Goal: Task Accomplishment & Management: Use online tool/utility

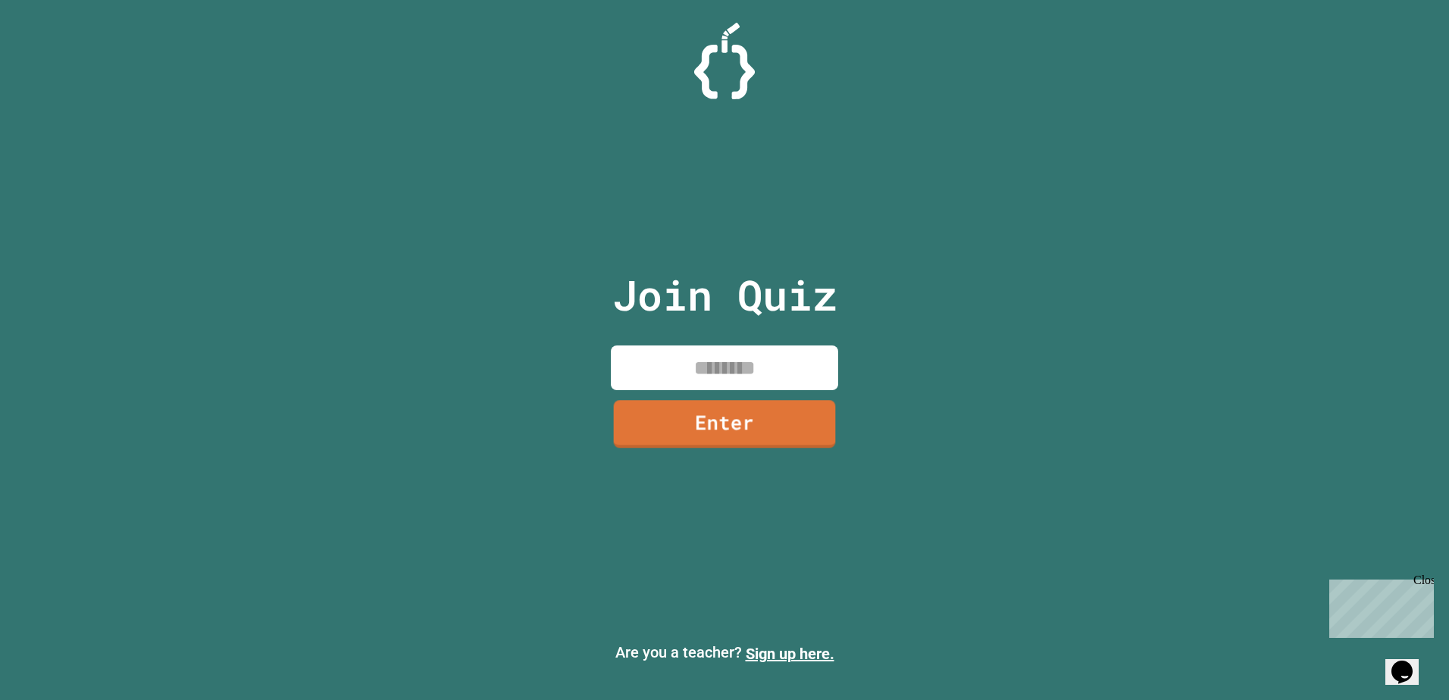
click at [760, 377] on input at bounding box center [724, 368] width 227 height 45
type input "********"
click at [691, 439] on link "Enter" at bounding box center [724, 422] width 230 height 50
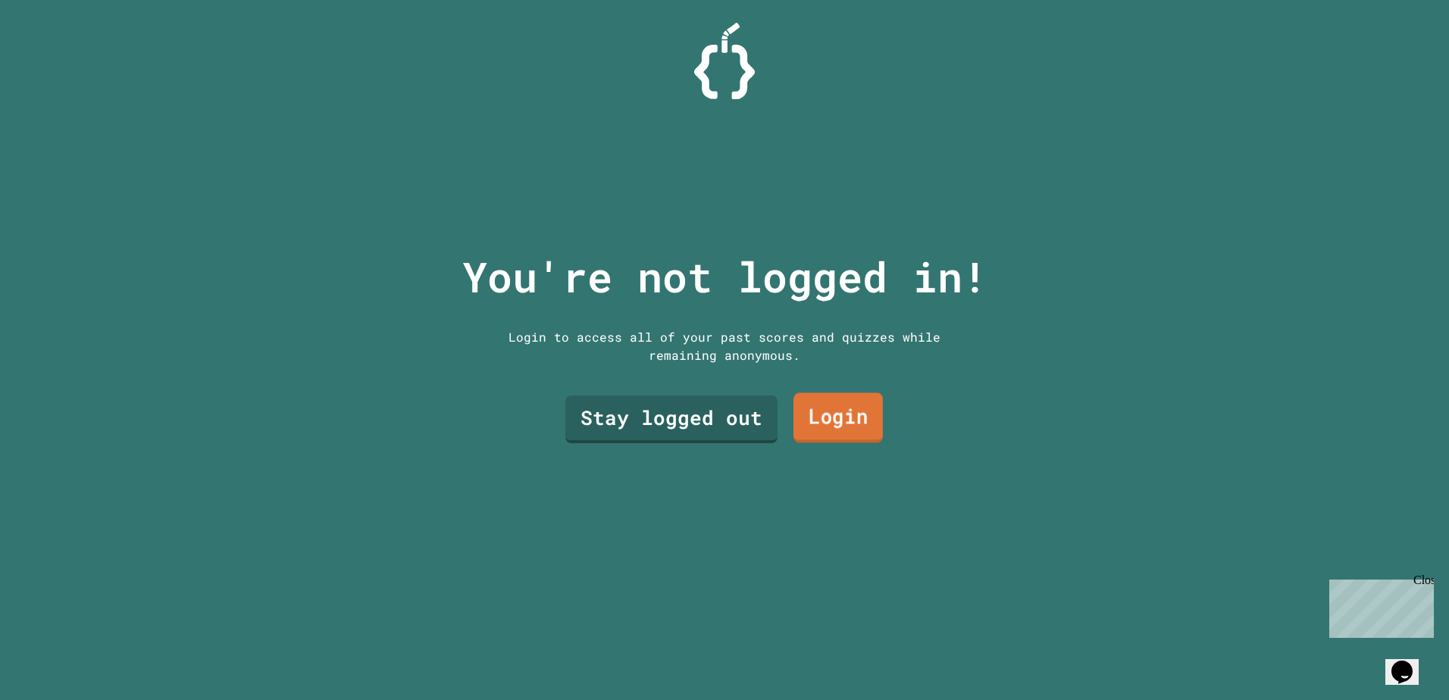
click at [794, 425] on link "Login" at bounding box center [838, 418] width 89 height 50
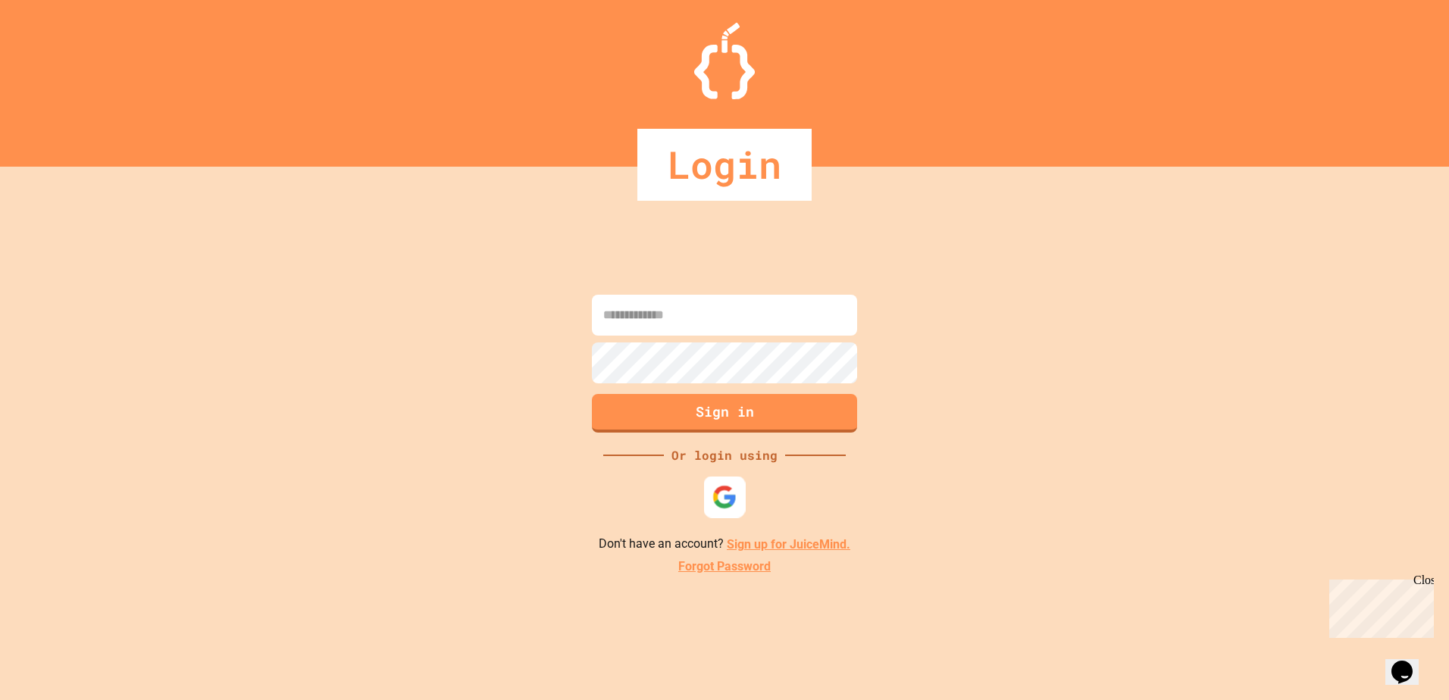
click at [733, 502] on img at bounding box center [725, 497] width 25 height 25
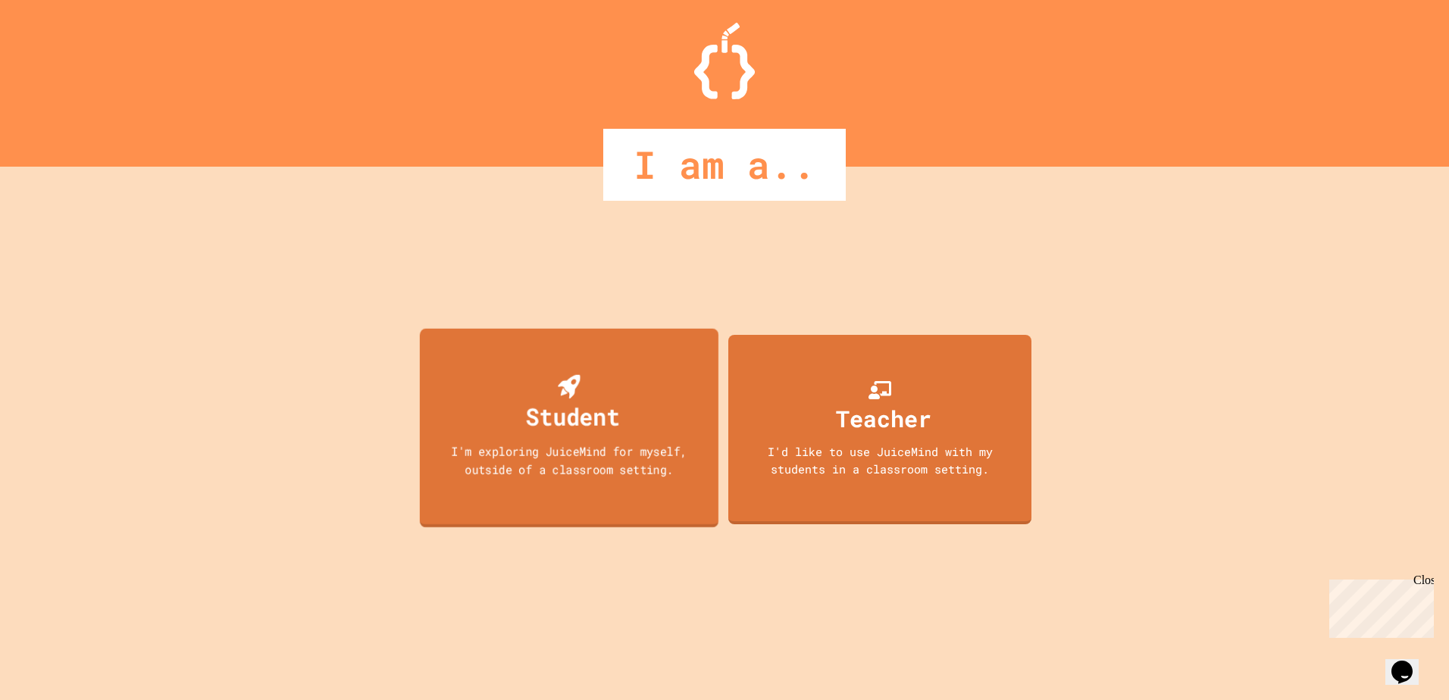
click at [622, 479] on div "Student I'm exploring JuiceMind for myself, outside of a classroom setting." at bounding box center [569, 428] width 299 height 199
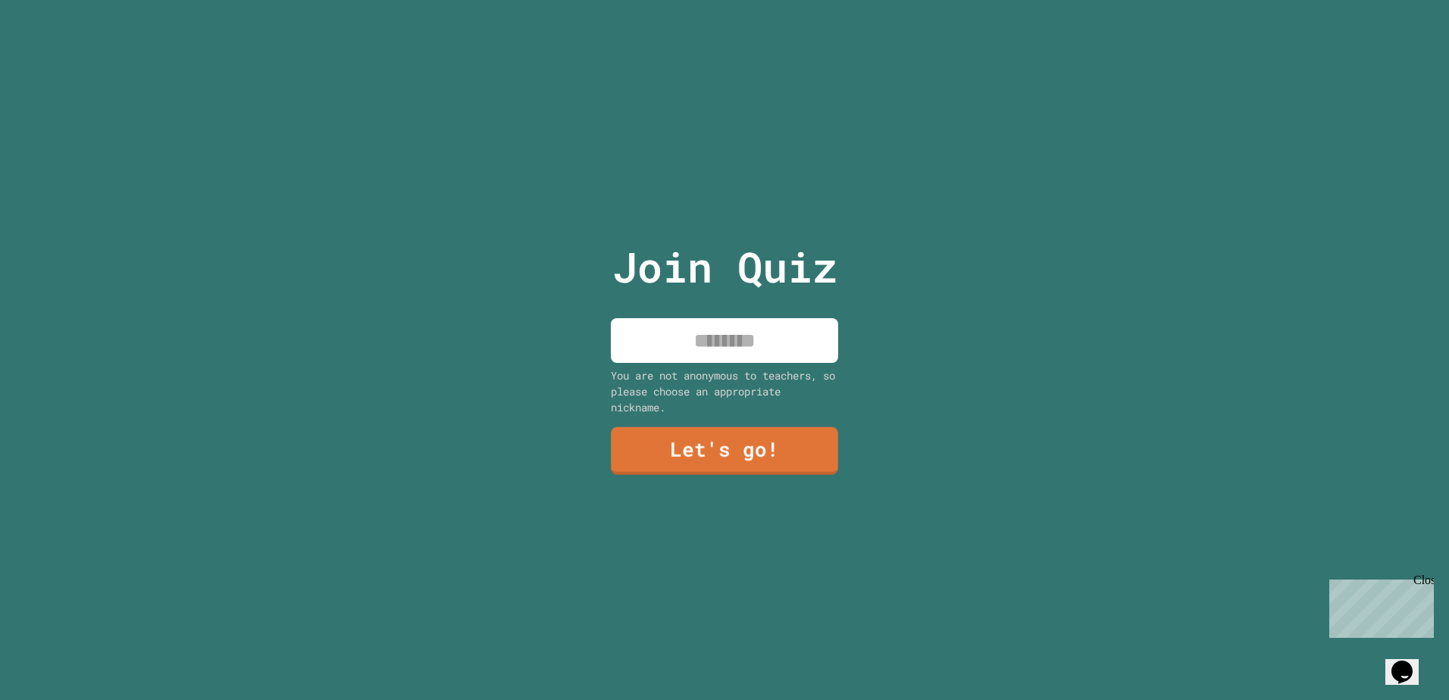
click at [753, 321] on input at bounding box center [724, 340] width 227 height 45
type input "*"
type input "****"
click at [756, 428] on link "Let's go!" at bounding box center [724, 451] width 229 height 49
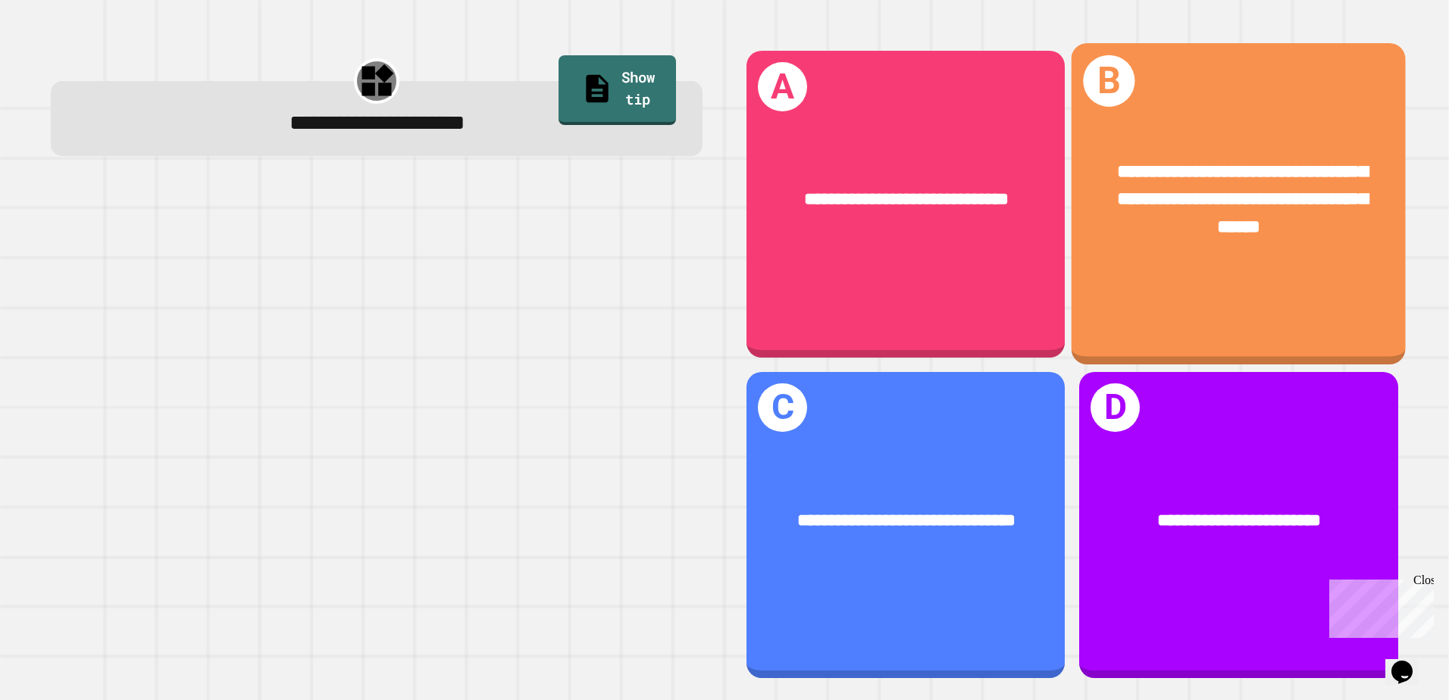
click at [1137, 255] on div "**********" at bounding box center [1239, 200] width 334 height 158
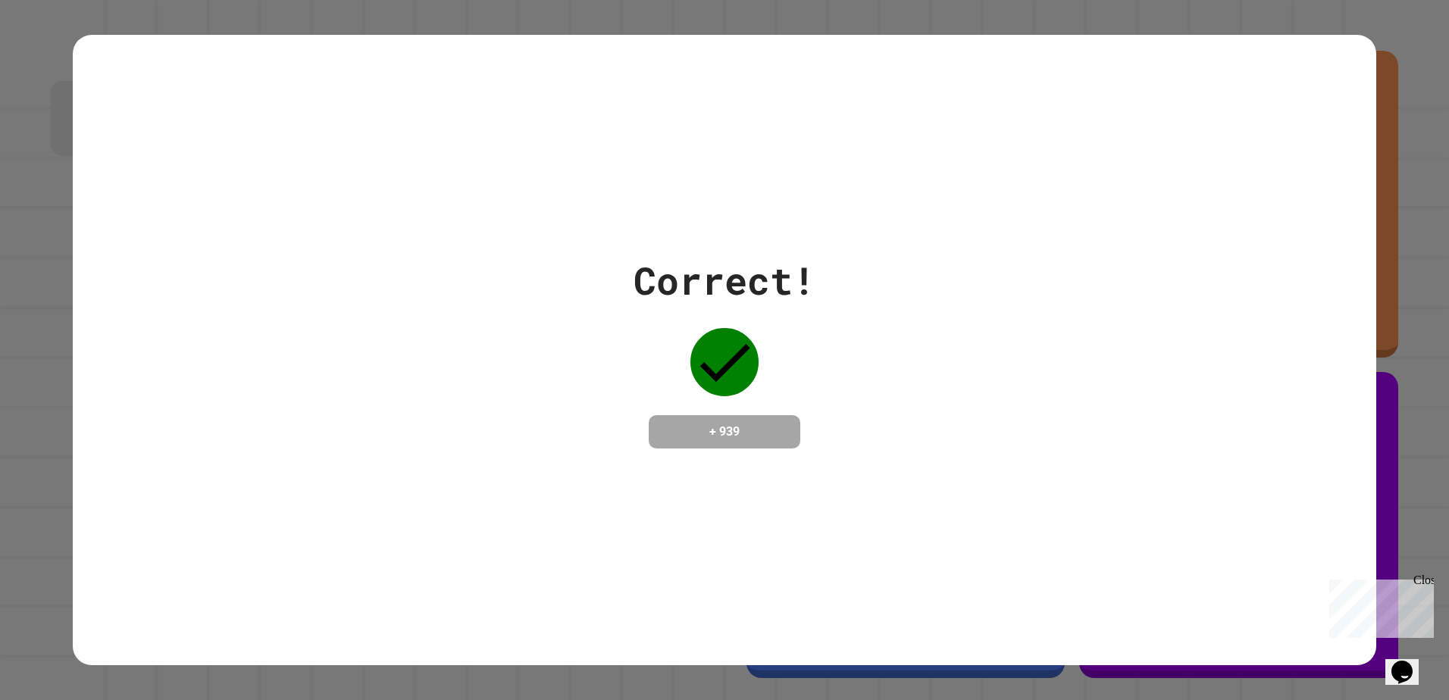
click at [1094, 296] on div "Correct! + 939" at bounding box center [725, 350] width 1305 height 196
click at [1392, 183] on div "Correct! + 939" at bounding box center [724, 350] width 1449 height 700
click at [1214, 234] on div "Correct! + 939" at bounding box center [725, 350] width 1305 height 631
click at [995, 480] on div "Correct! + 939" at bounding box center [725, 350] width 1305 height 631
click at [1413, 143] on div "Correct! + 939" at bounding box center [724, 350] width 1449 height 700
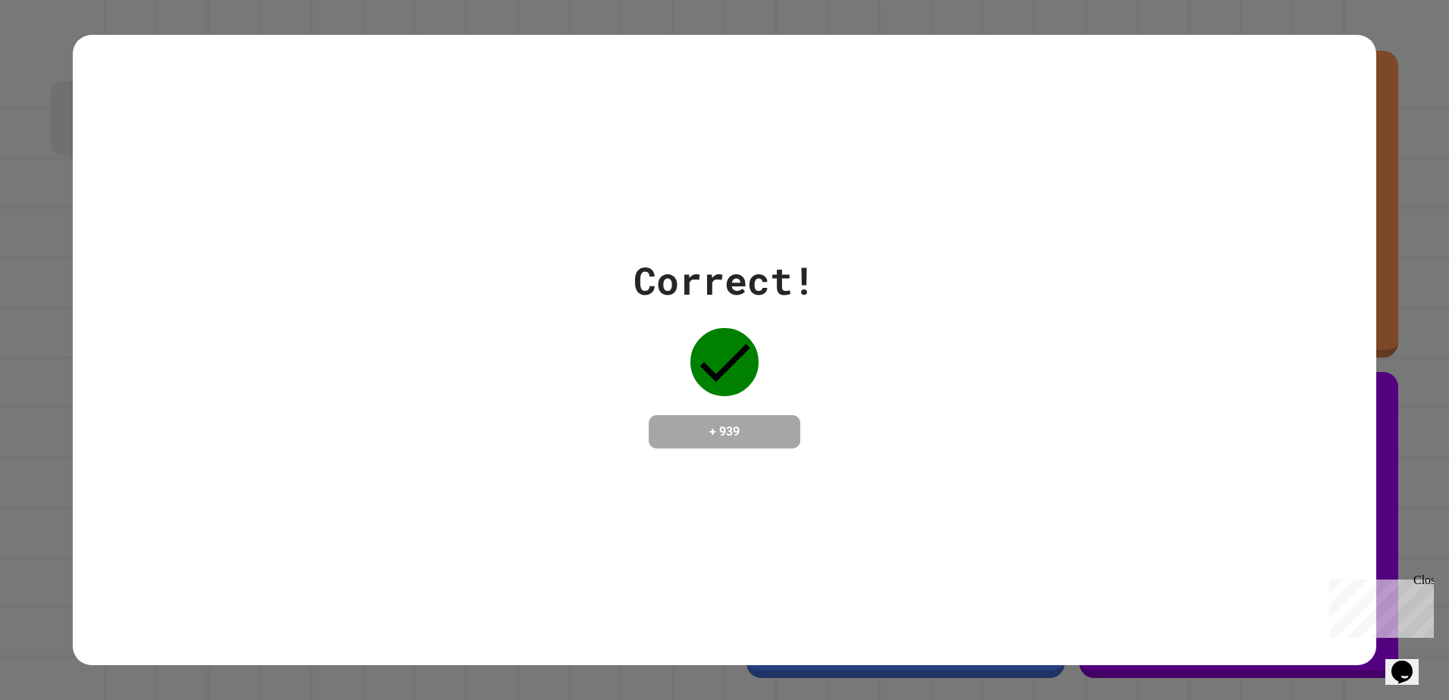
click at [1427, 578] on div "Close" at bounding box center [1423, 583] width 19 height 19
click at [824, 468] on div "Correct! + 939" at bounding box center [725, 350] width 1305 height 631
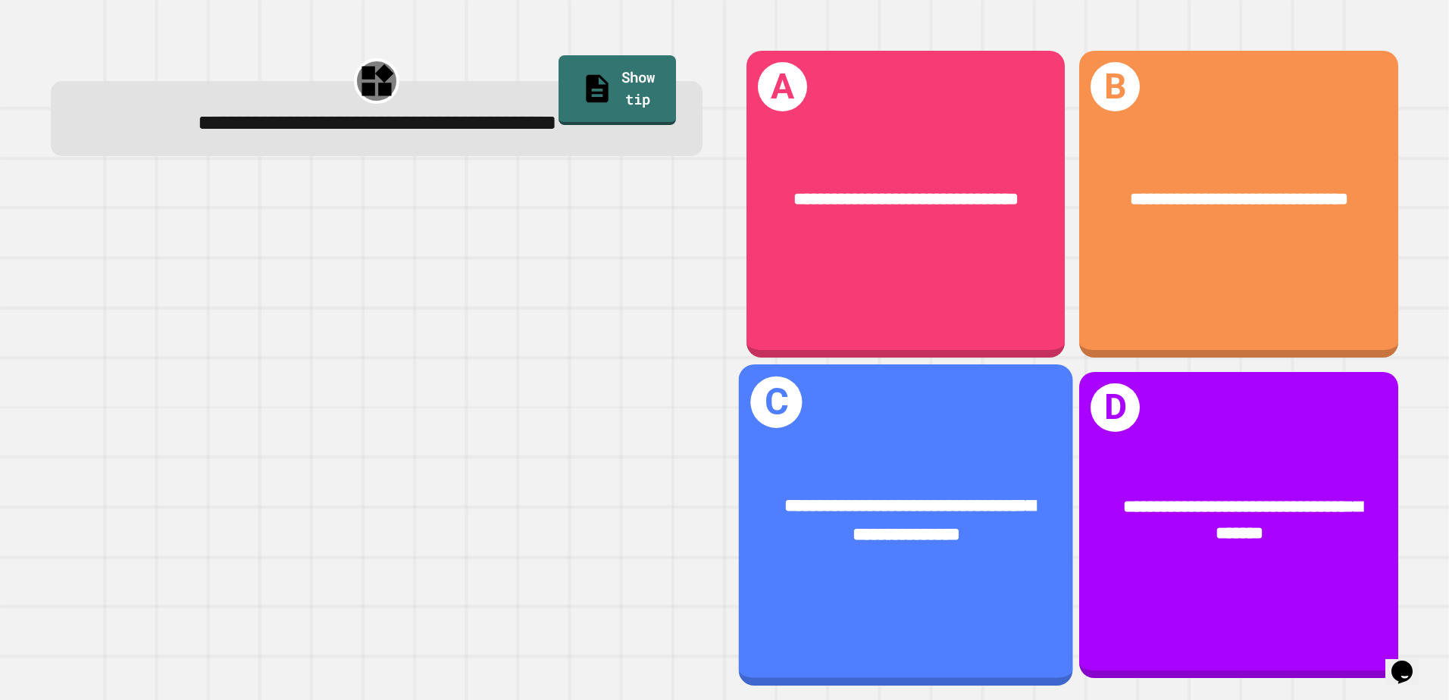
click at [985, 469] on div "**********" at bounding box center [906, 521] width 334 height 130
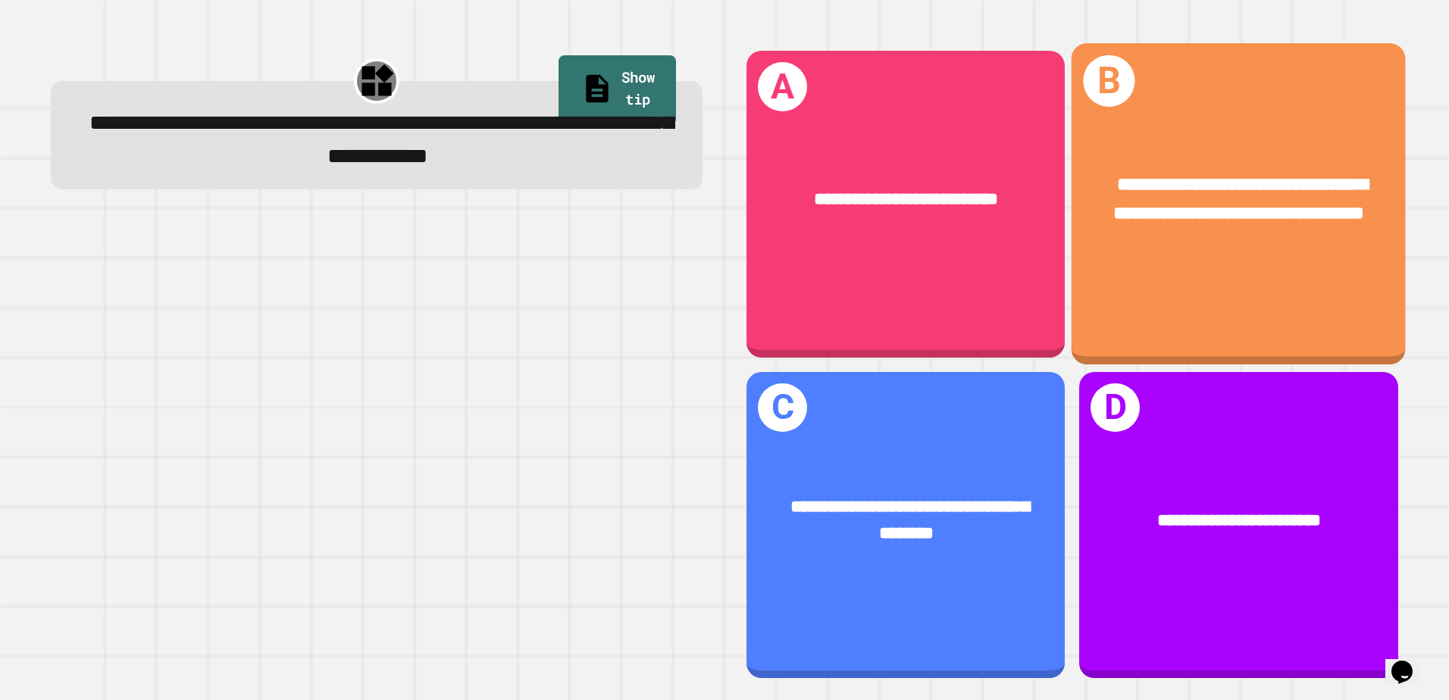
click at [1131, 283] on div "**********" at bounding box center [1239, 203] width 334 height 321
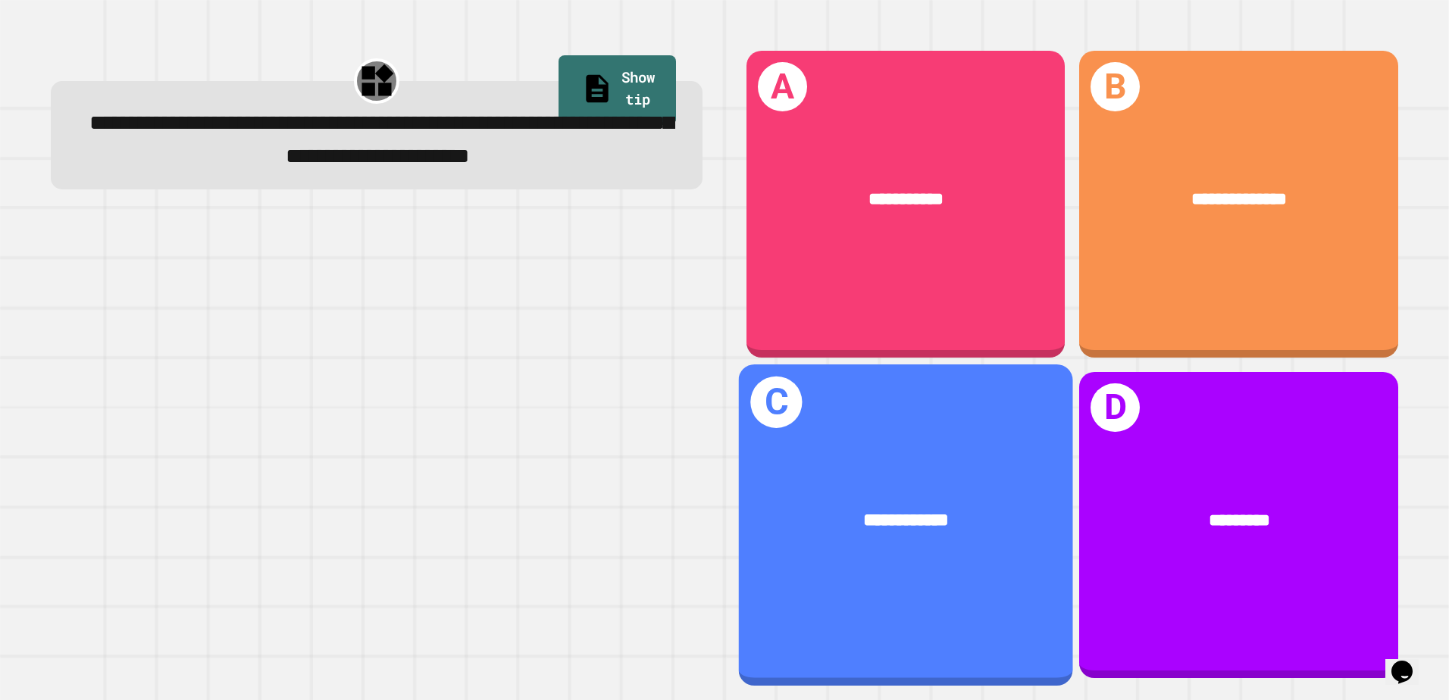
click at [954, 507] on div "**********" at bounding box center [906, 521] width 261 height 28
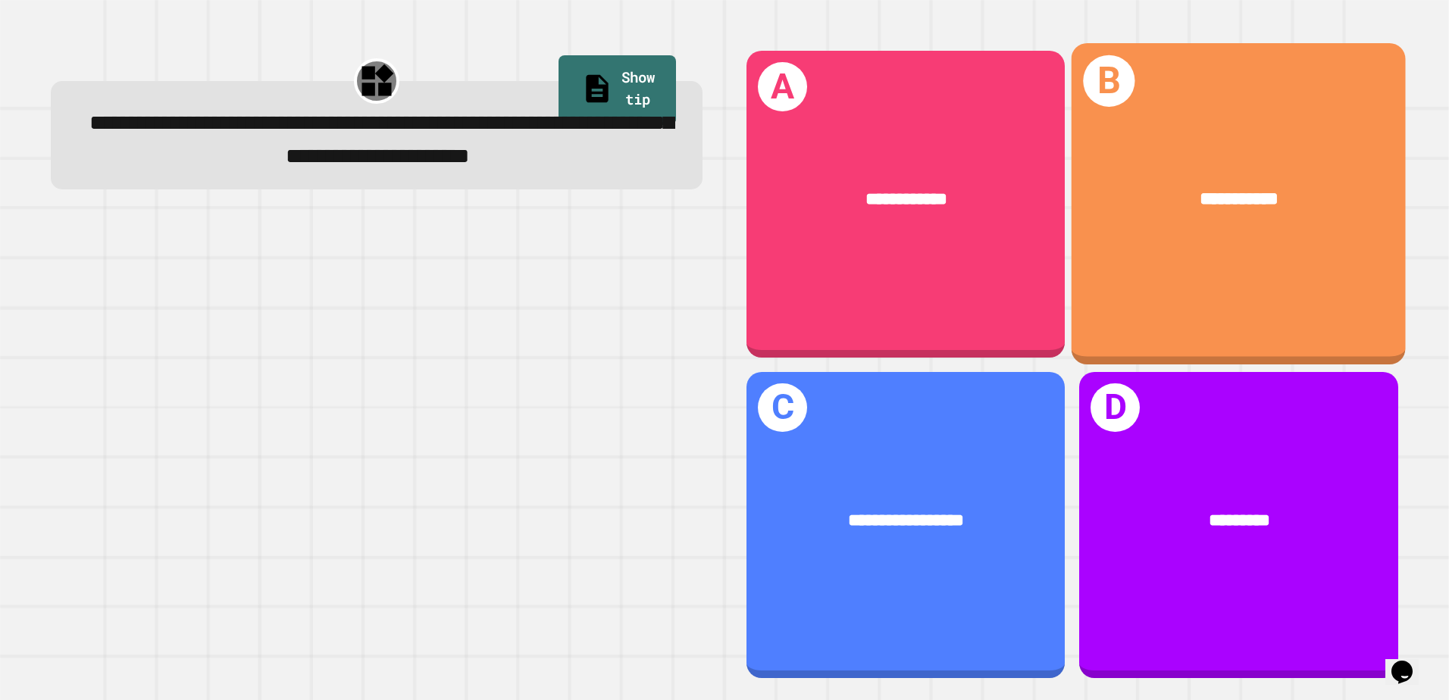
click at [1211, 210] on div "**********" at bounding box center [1239, 199] width 334 height 101
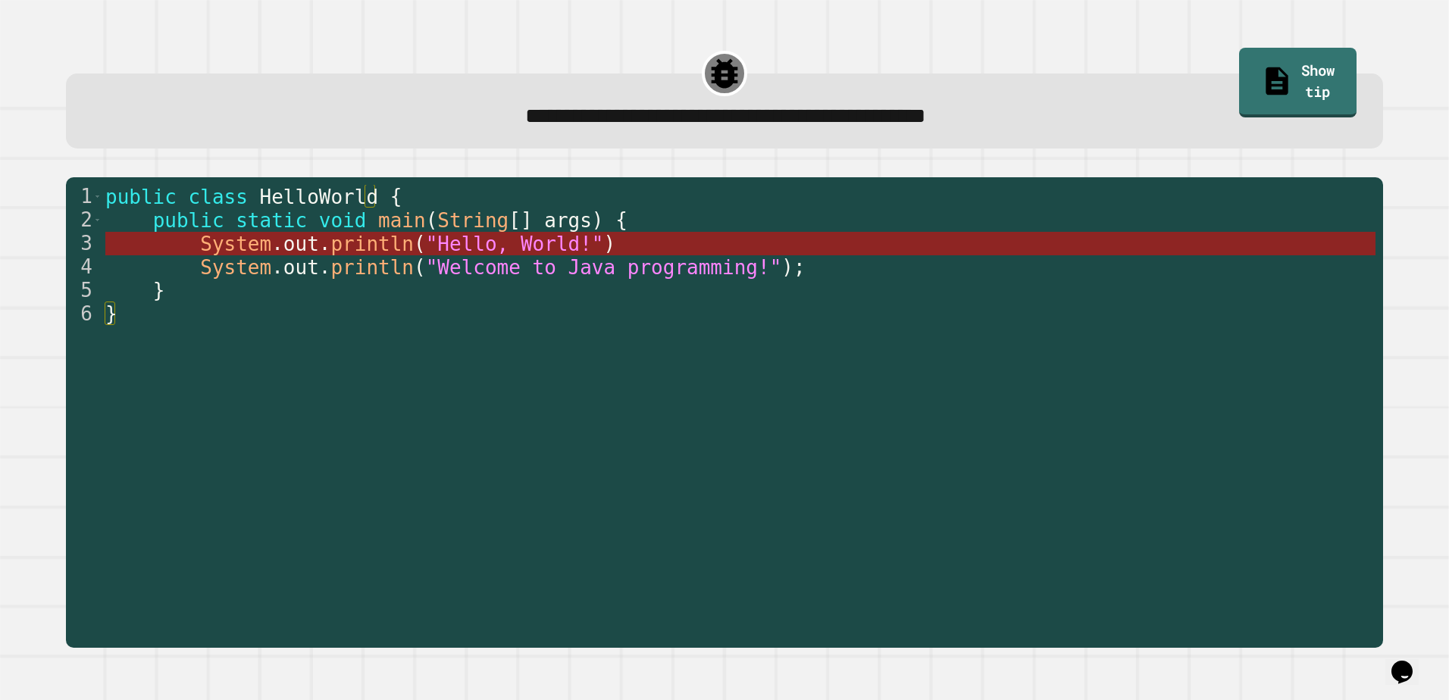
click at [473, 239] on span ""Hello, World!"" at bounding box center [515, 244] width 178 height 23
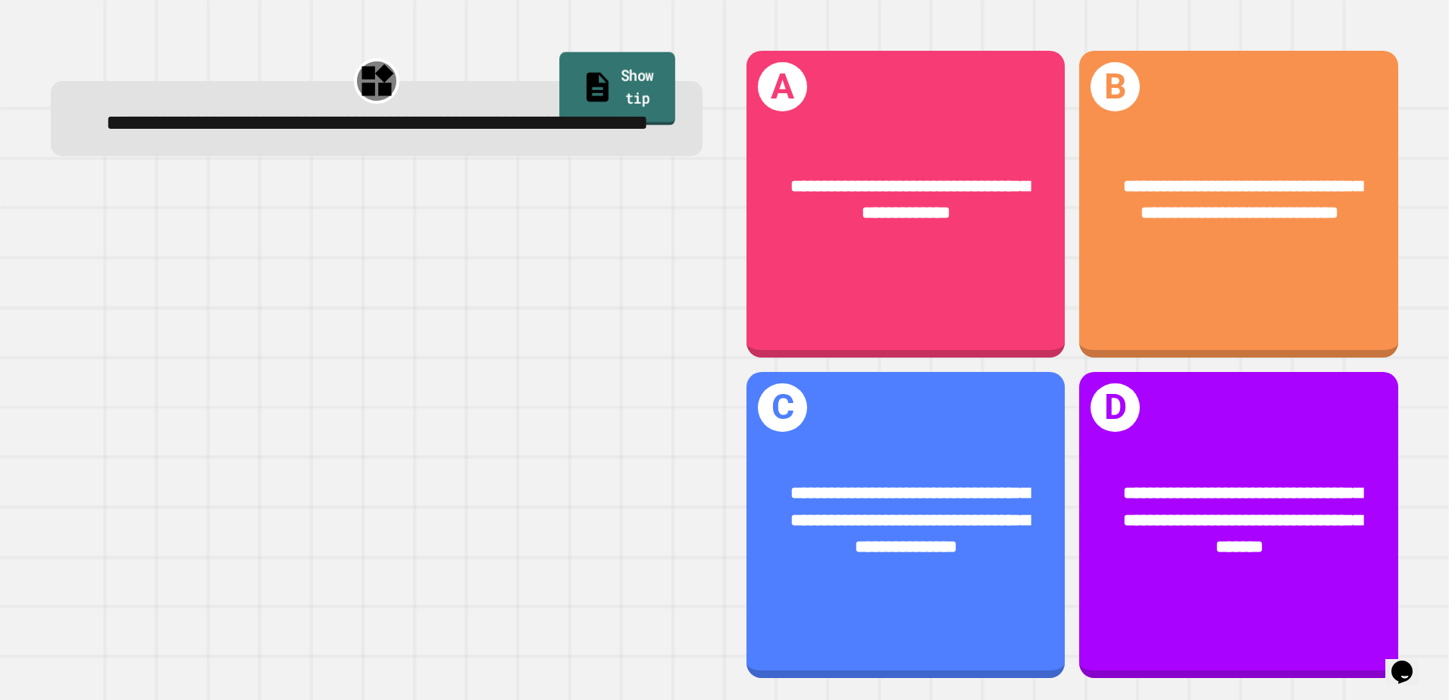
click at [601, 77] on link "Show tip" at bounding box center [618, 89] width 116 height 74
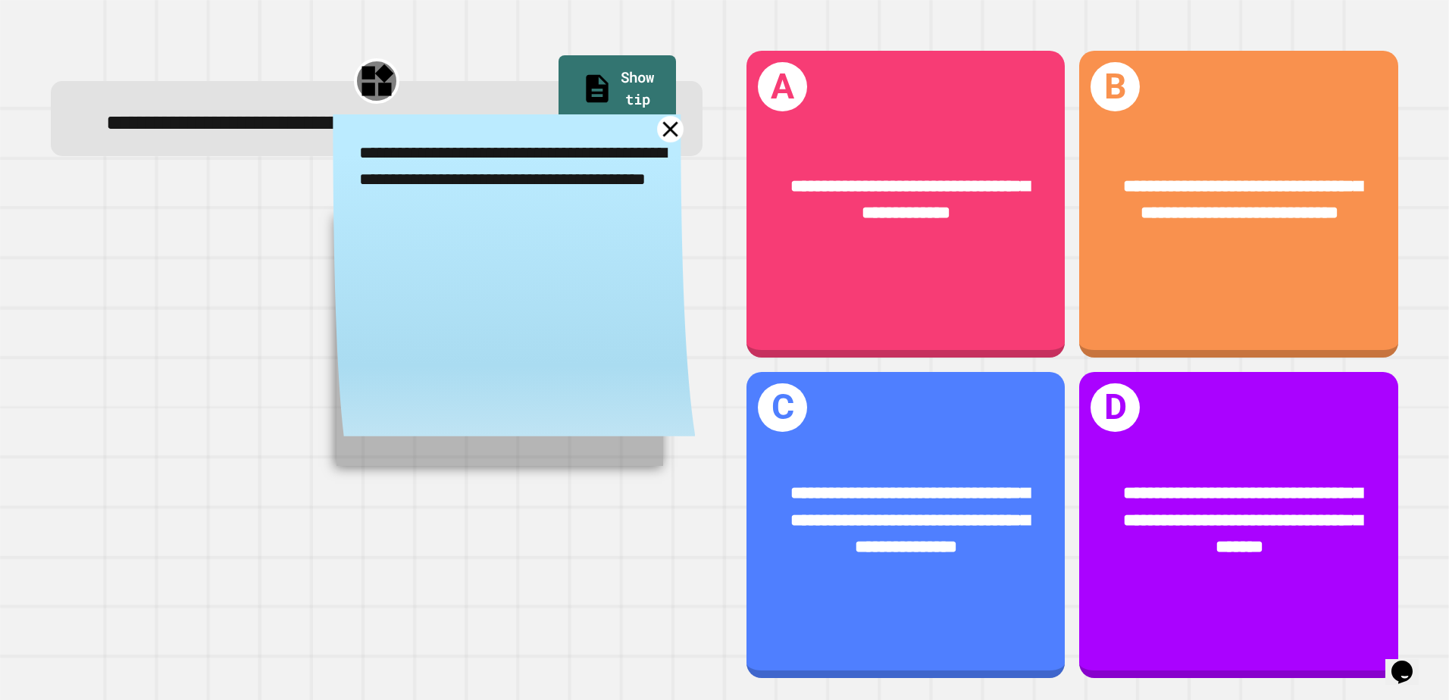
click at [663, 136] on icon at bounding box center [670, 128] width 15 height 15
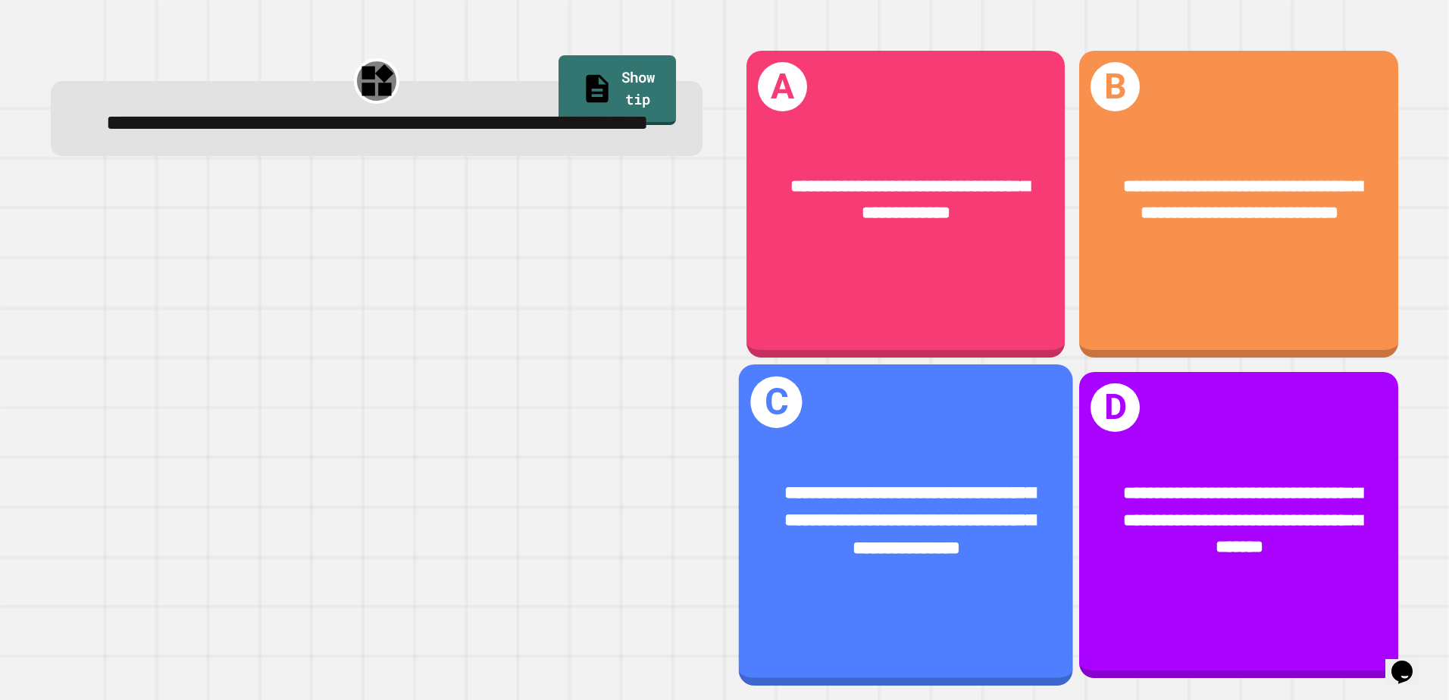
click at [941, 398] on div "**********" at bounding box center [906, 525] width 334 height 321
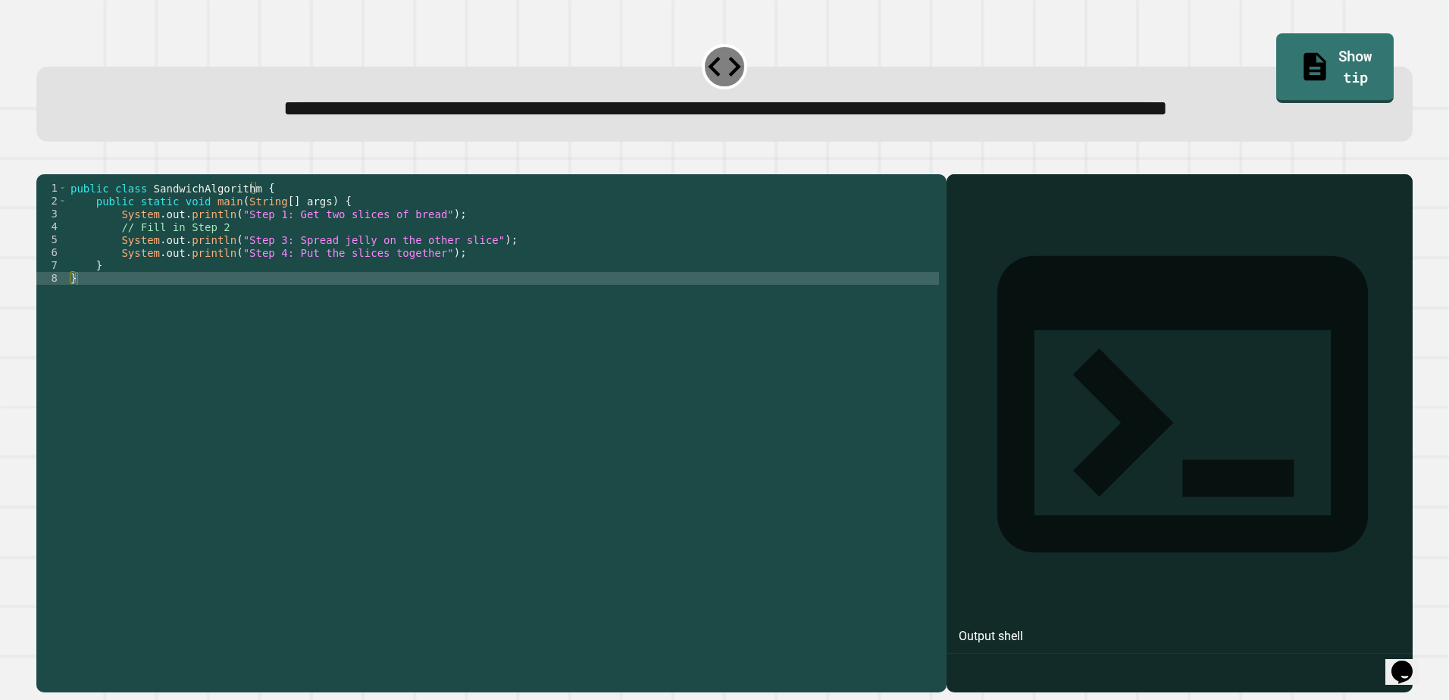
click at [305, 333] on div "public class SandwichAlgorithm { public static void main ( String [ ] args ) { …" at bounding box center [503, 401] width 872 height 438
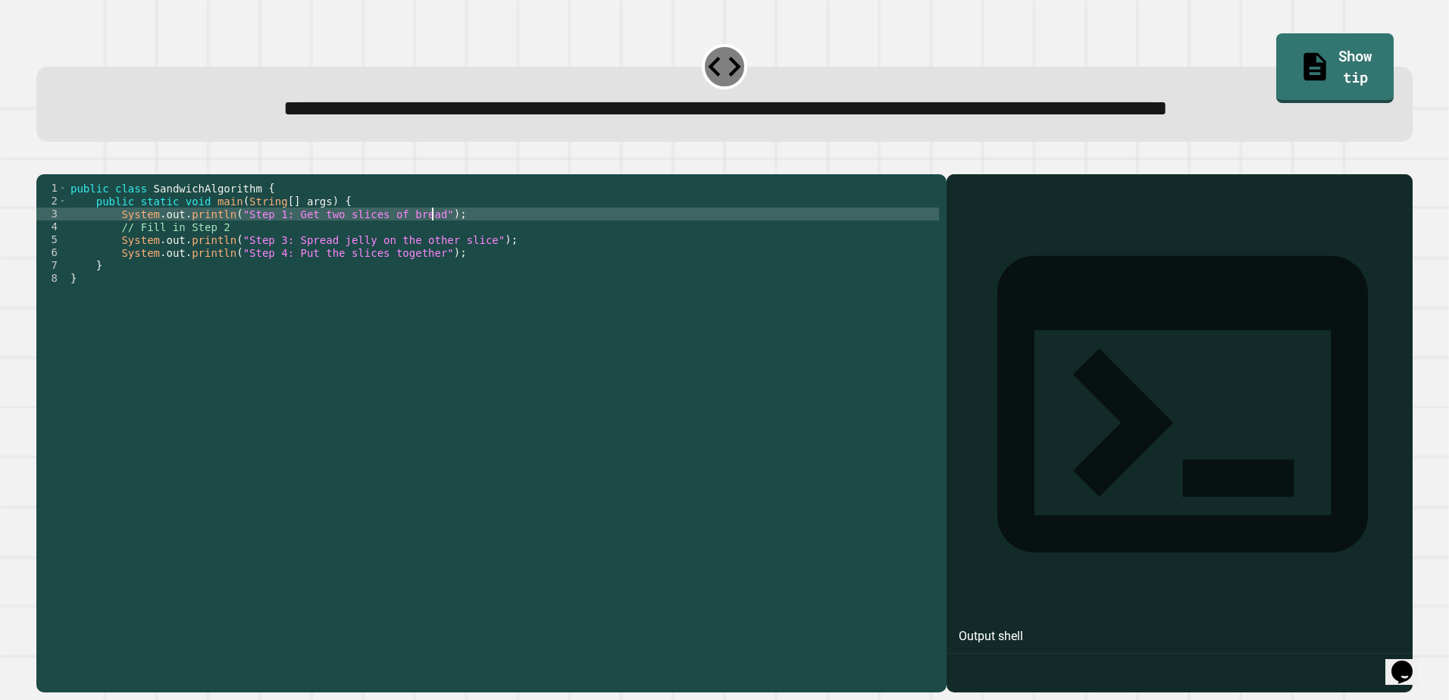
click at [441, 277] on div "public class SandwichAlgorithm { public static void main ( String [ ] args ) { …" at bounding box center [503, 401] width 872 height 438
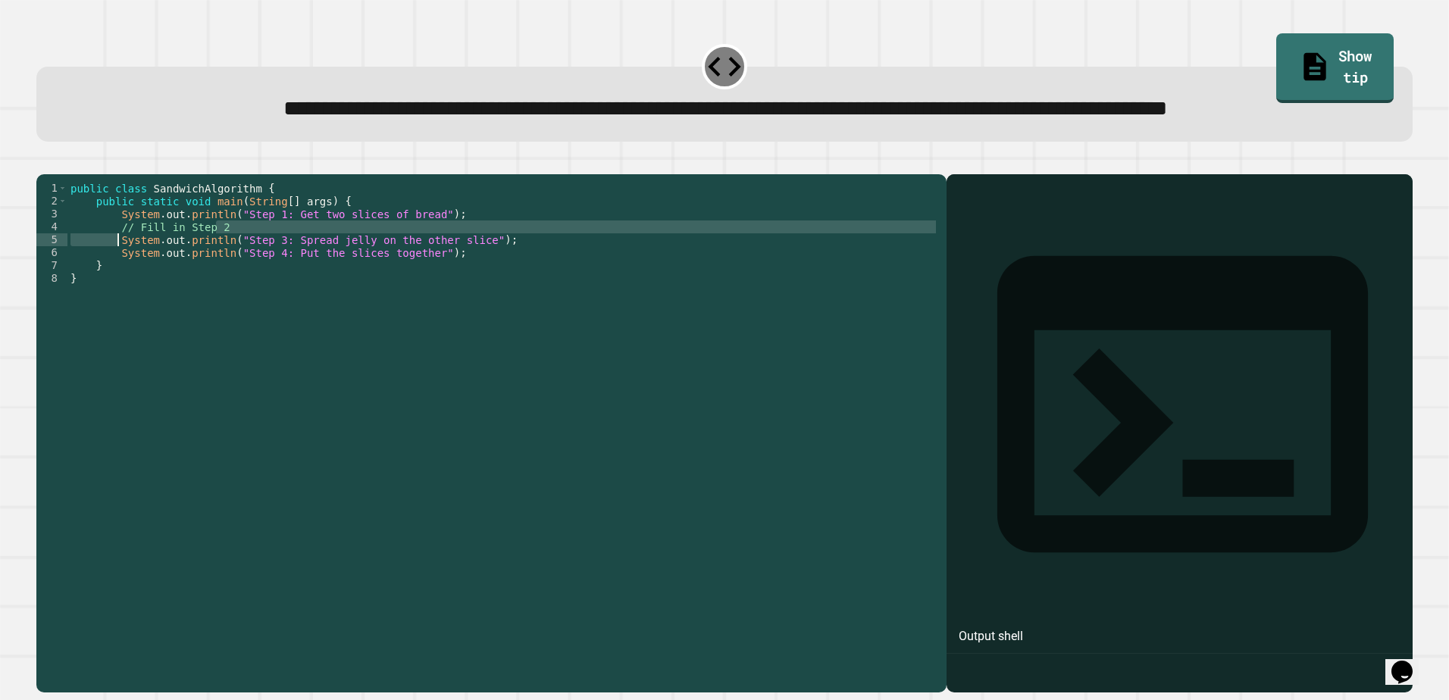
drag, startPoint x: 436, startPoint y: 288, endPoint x: 117, endPoint y: 301, distance: 318.6
click at [117, 301] on div "public class SandwichAlgorithm { public static void main ( String [ ] args ) { …" at bounding box center [503, 401] width 872 height 438
click at [119, 301] on div "public class SandwichAlgorithm { public static void main ( String [ ] args ) { …" at bounding box center [503, 388] width 872 height 412
drag, startPoint x: 119, startPoint y: 300, endPoint x: 114, endPoint y: 284, distance: 17.3
click at [114, 284] on div "public class SandwichAlgorithm { public static void main ( String [ ] args ) { …" at bounding box center [503, 401] width 872 height 438
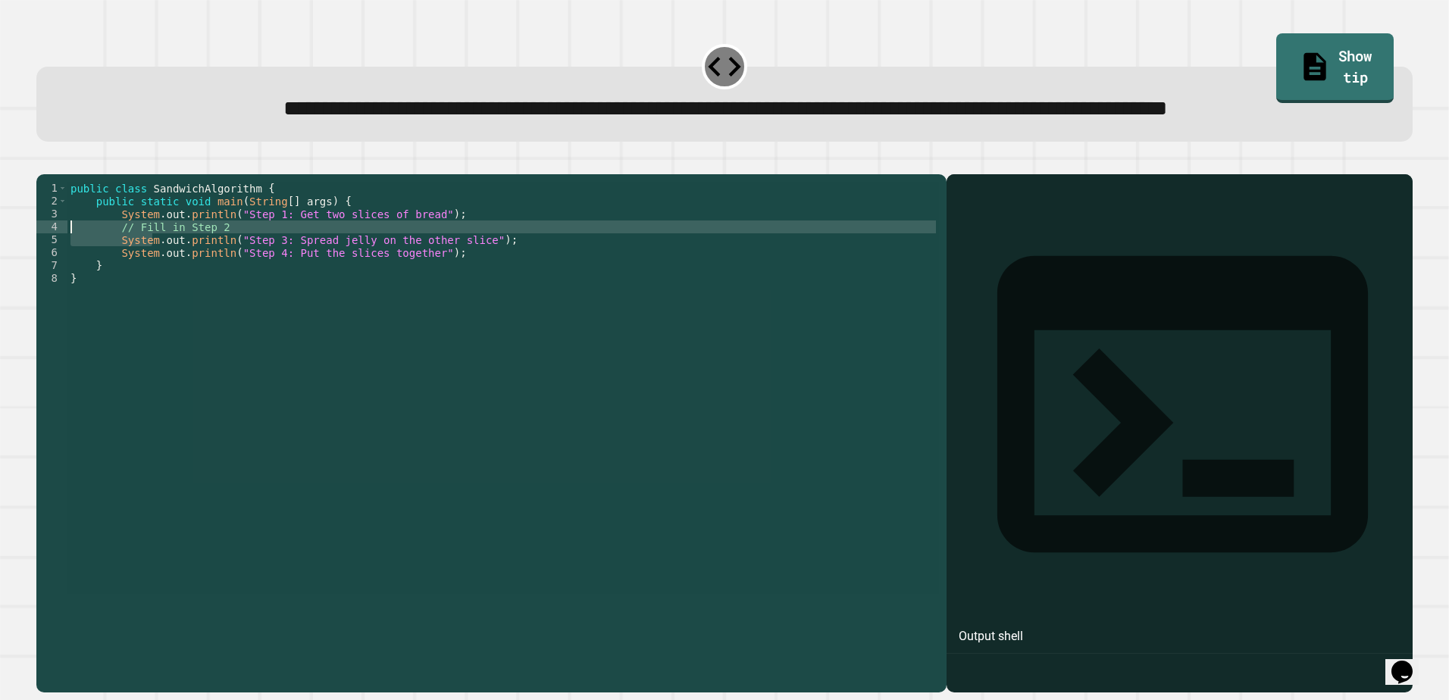
click at [178, 287] on div "public class SandwichAlgorithm { public static void main ( String [ ] args ) { …" at bounding box center [503, 388] width 872 height 412
click at [211, 287] on div "public class SandwichAlgorithm { public static void main ( String [ ] args ) { …" at bounding box center [503, 401] width 872 height 438
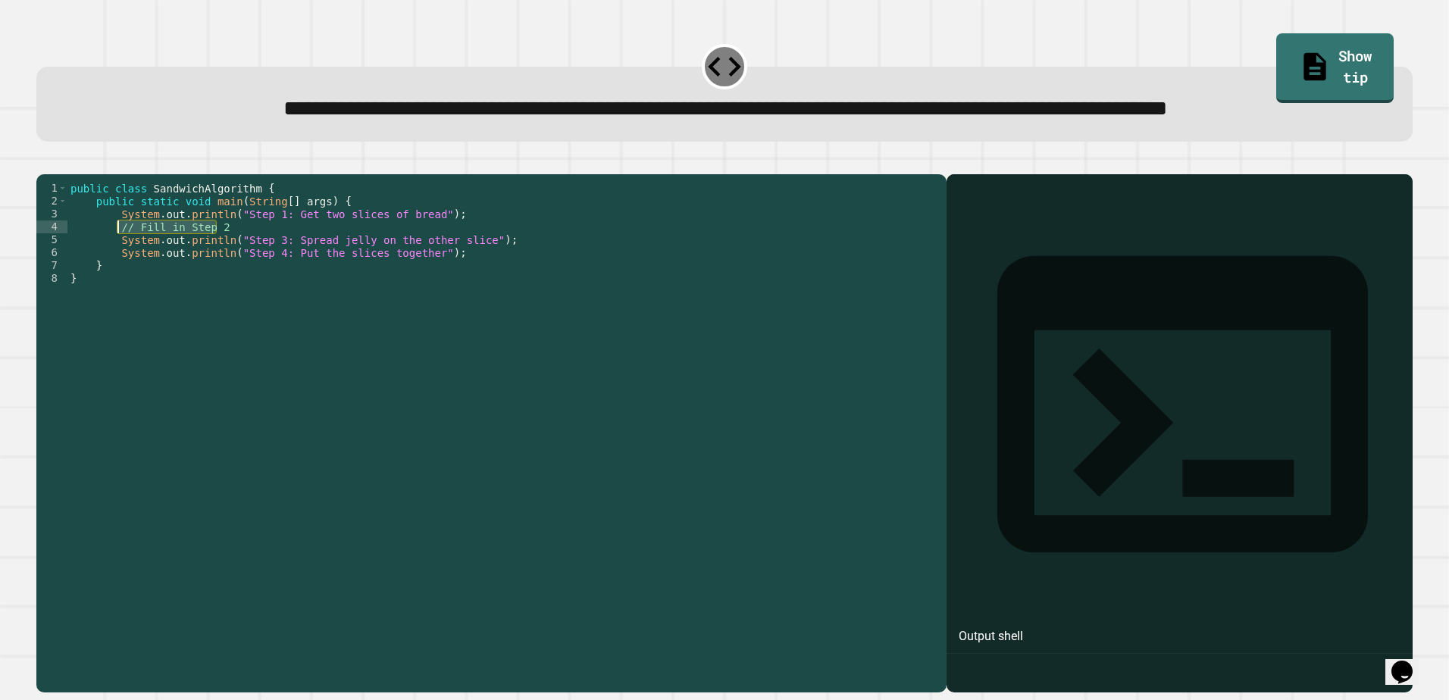
drag, startPoint x: 230, startPoint y: 286, endPoint x: 114, endPoint y: 289, distance: 116.0
click at [114, 289] on div "public class SandwichAlgorithm { public static void main ( String [ ] args ) { …" at bounding box center [503, 401] width 872 height 438
type textarea "**********"
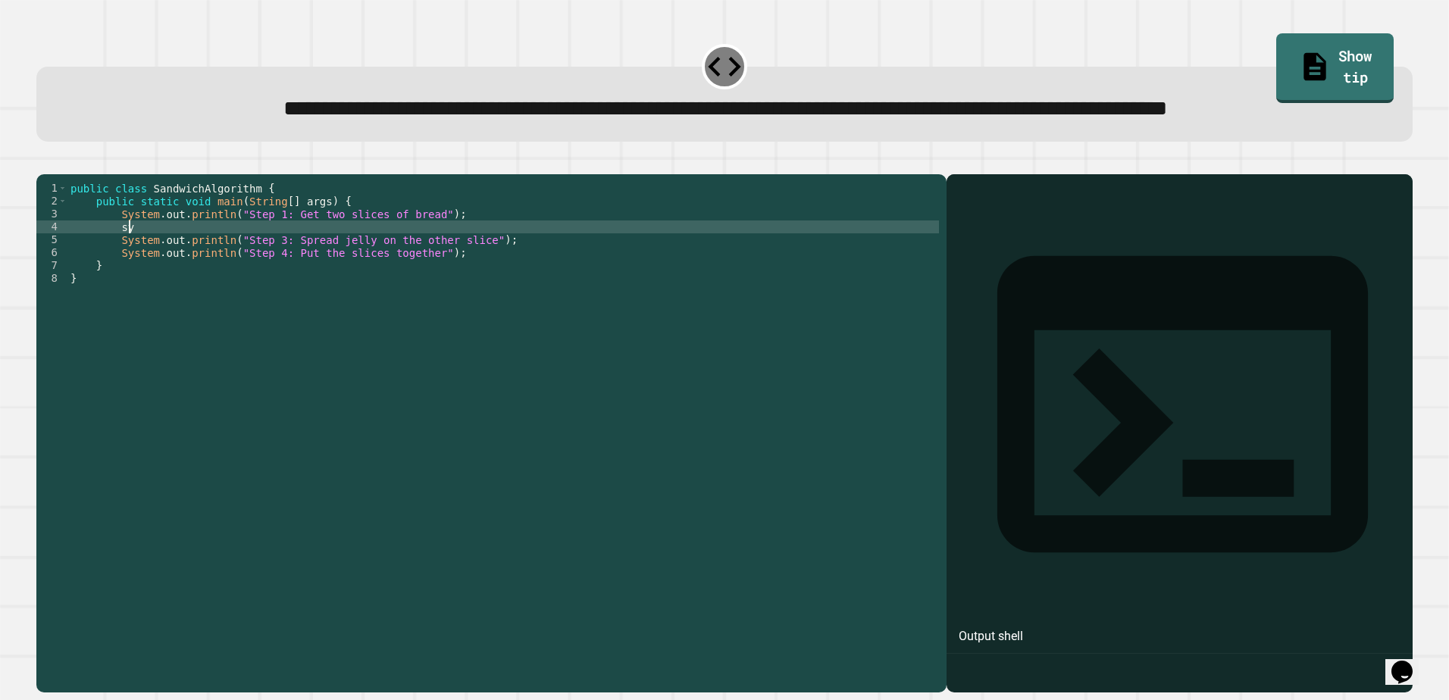
scroll to position [0, 4]
type textarea "*"
click at [609, 448] on div "public class SandwichAlgorithm { public static void main ( String [ ] args ) { …" at bounding box center [503, 401] width 872 height 438
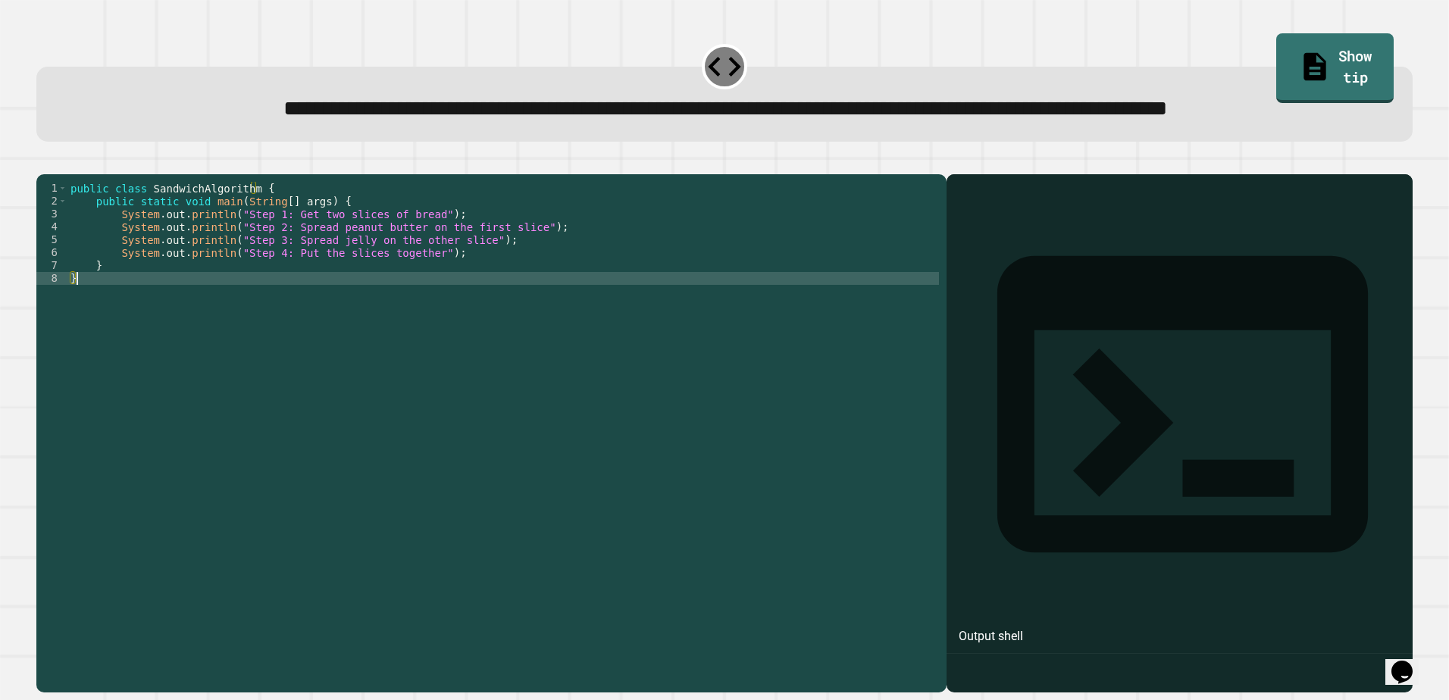
scroll to position [0, 0]
click at [44, 162] on icon "button" at bounding box center [44, 162] width 0 height 0
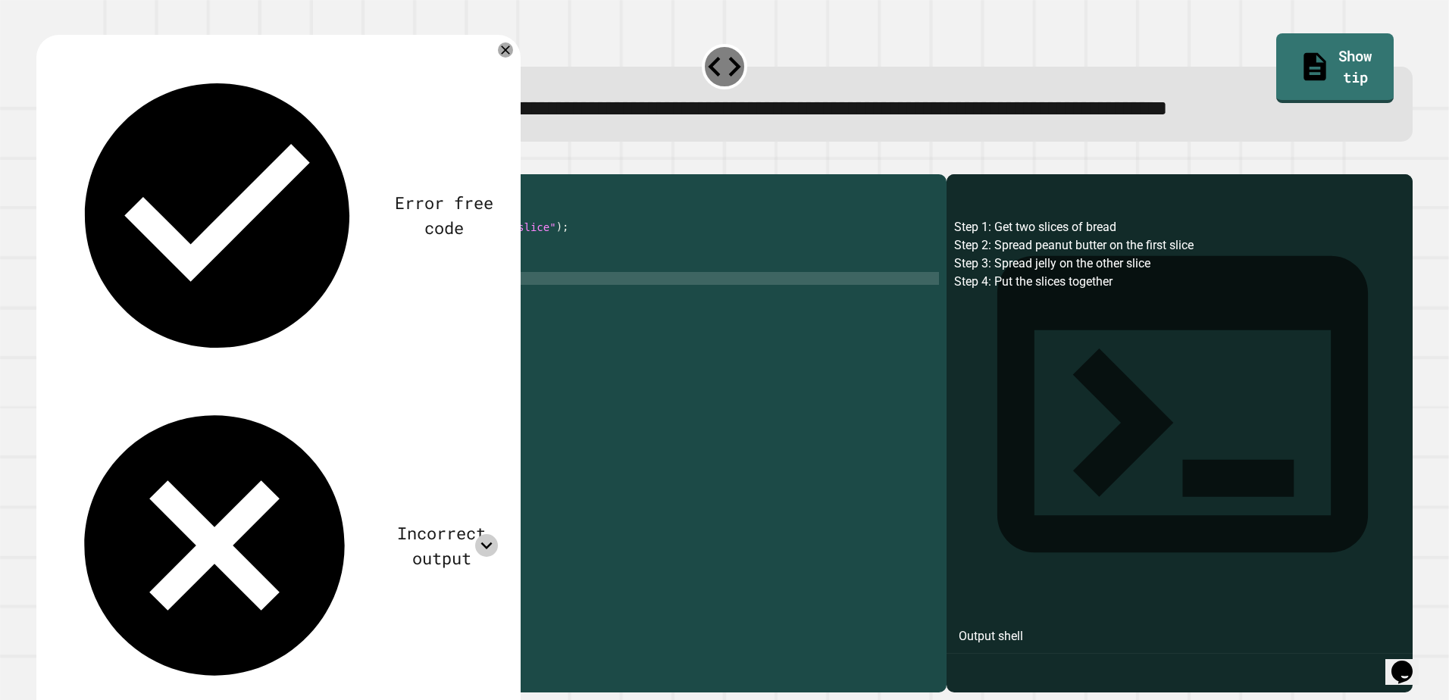
click at [487, 543] on icon at bounding box center [486, 546] width 11 height 7
click at [615, 284] on div "public class SandwichAlgorithm { public static void main ( String [ ] args ) { …" at bounding box center [503, 401] width 872 height 438
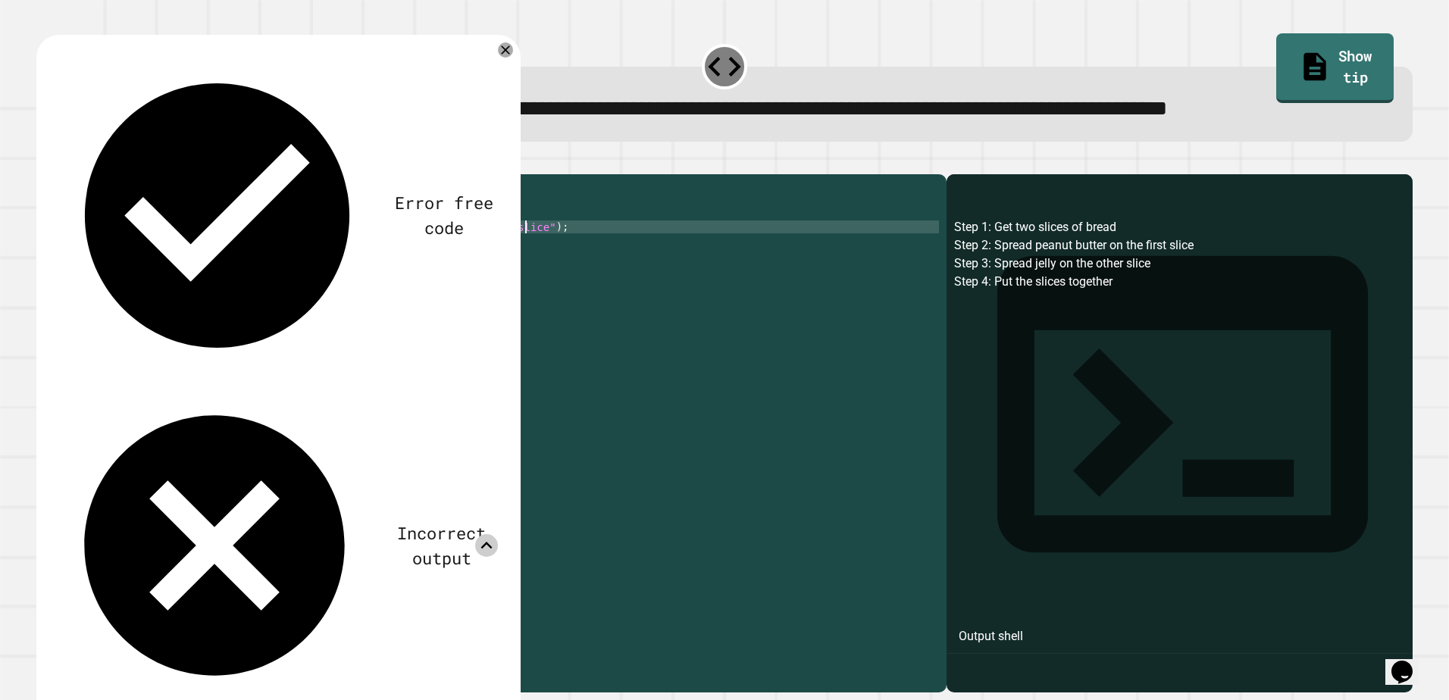
click at [509, 58] on icon at bounding box center [505, 49] width 15 height 15
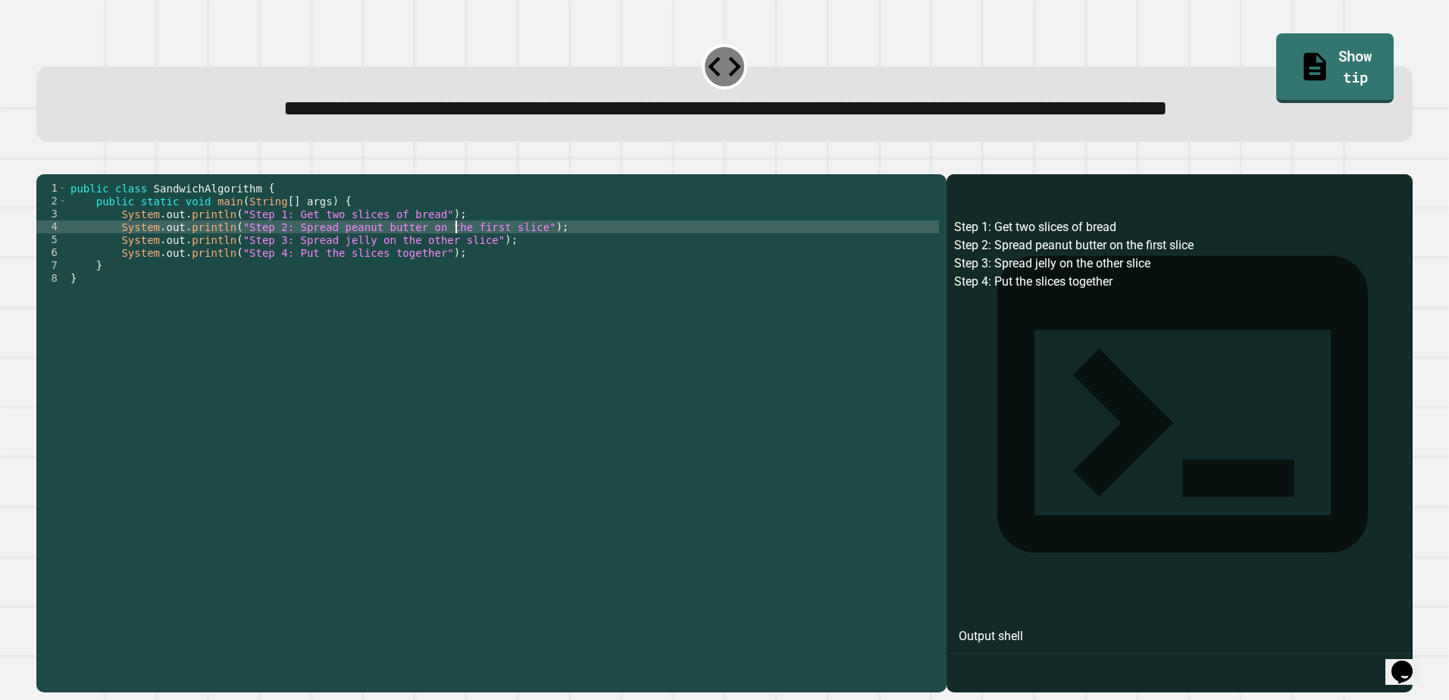
click at [453, 280] on div "public class SandwichAlgorithm { public static void main ( String [ ] args ) { …" at bounding box center [503, 401] width 872 height 438
type textarea "**********"
click at [44, 162] on button "button" at bounding box center [44, 162] width 0 height 0
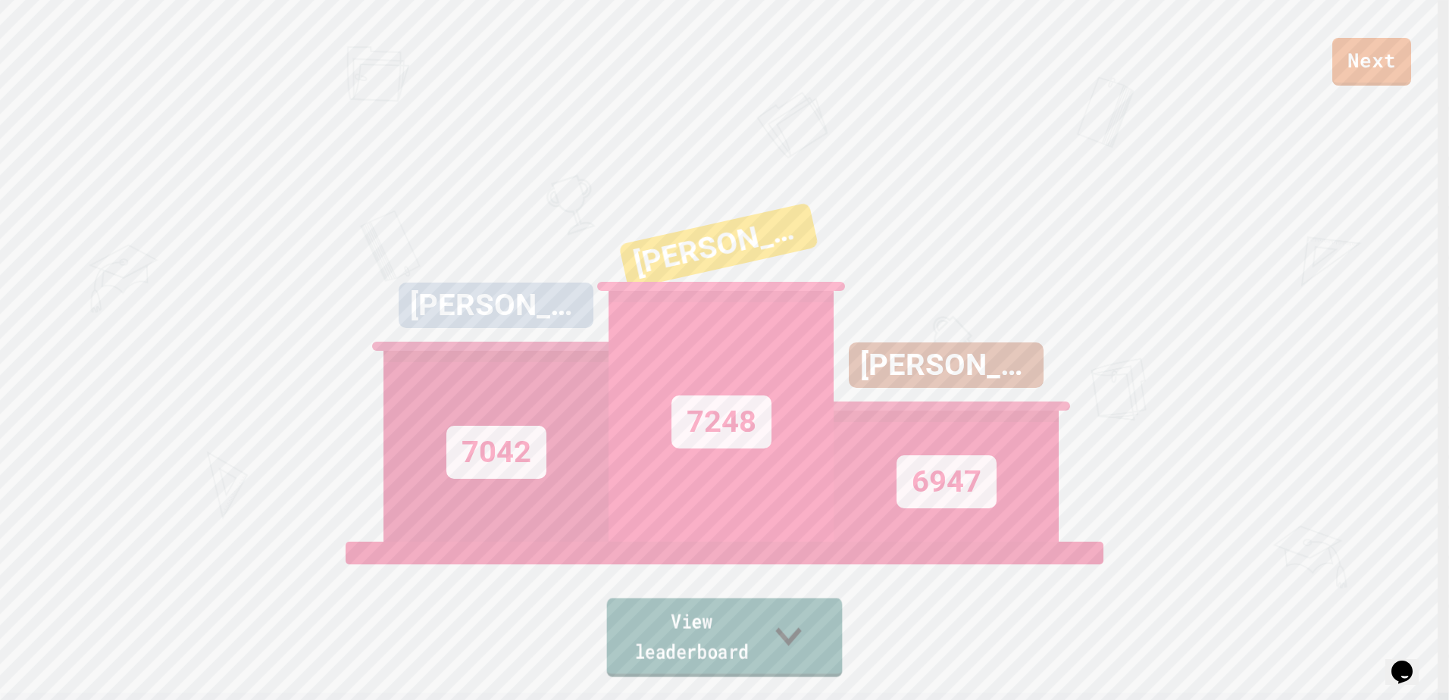
click at [815, 652] on icon at bounding box center [789, 636] width 52 height 60
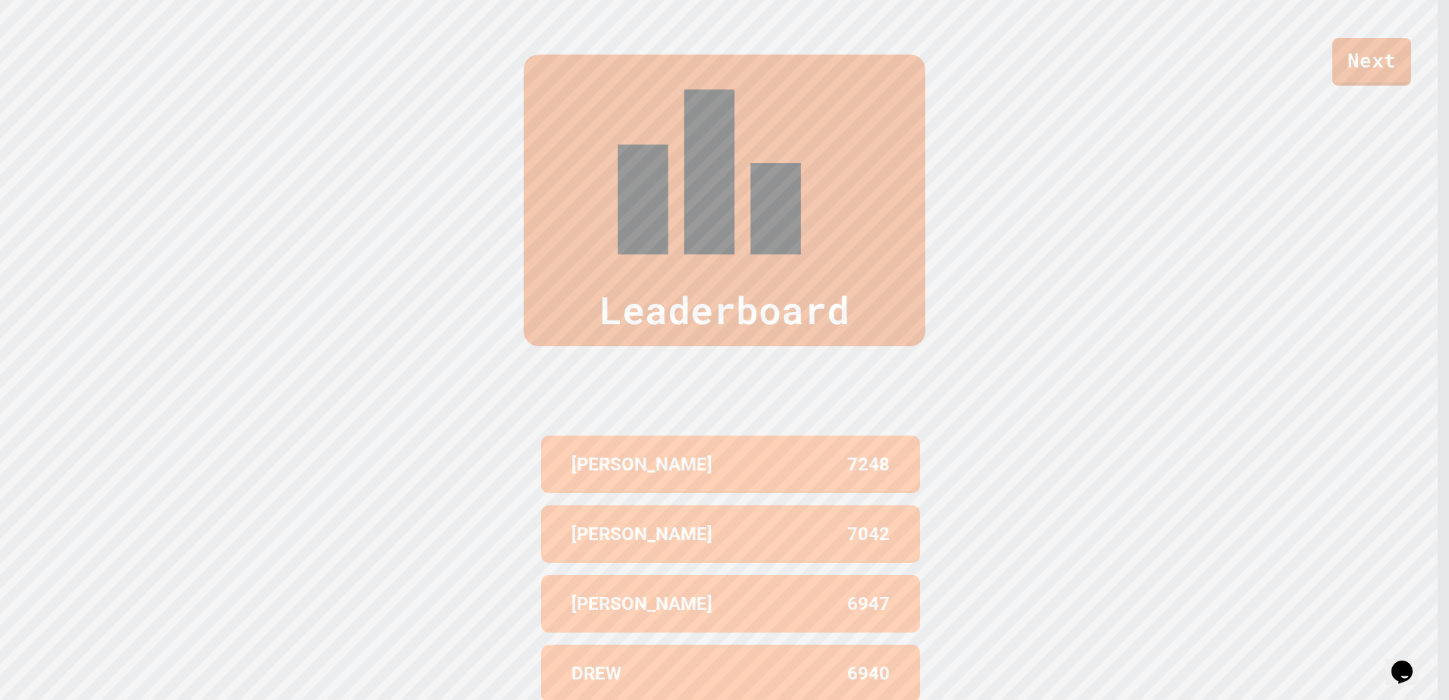
scroll to position [0, 0]
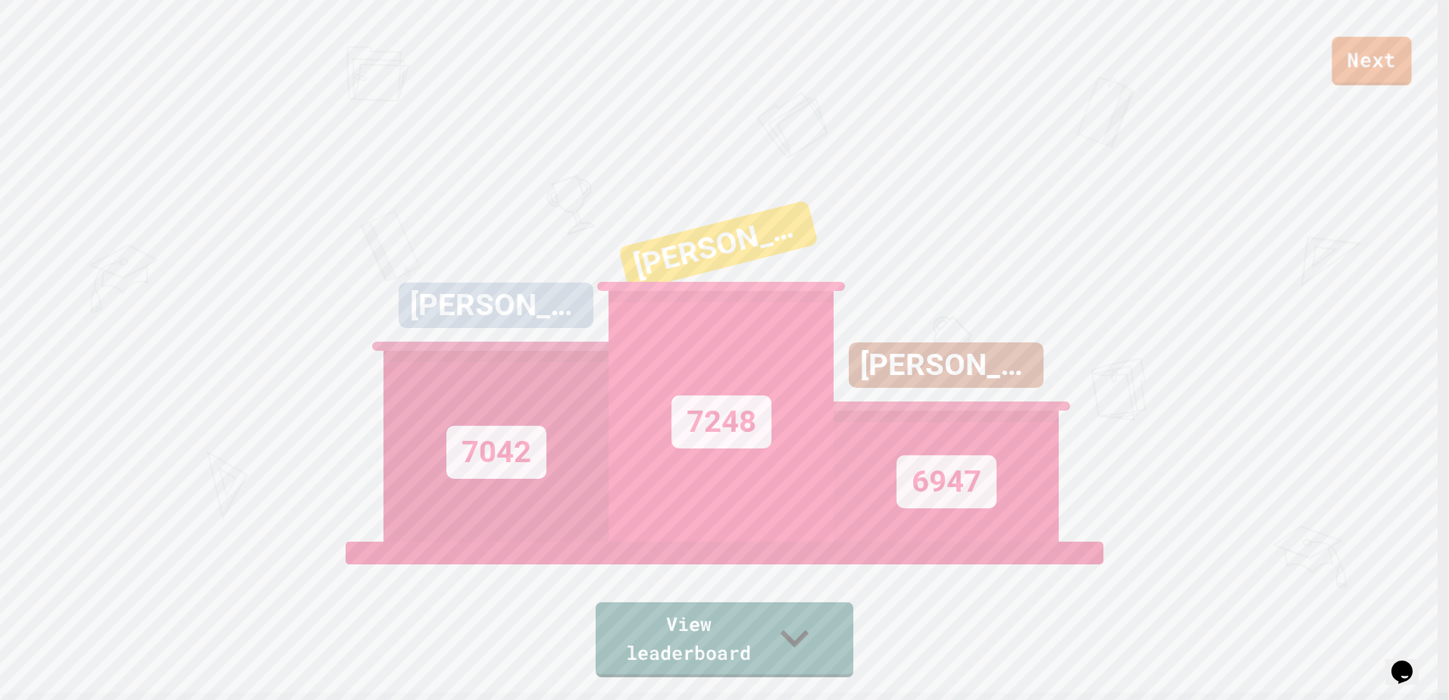
click at [1362, 51] on link "Next" at bounding box center [1372, 61] width 80 height 49
